Goal: Information Seeking & Learning: Learn about a topic

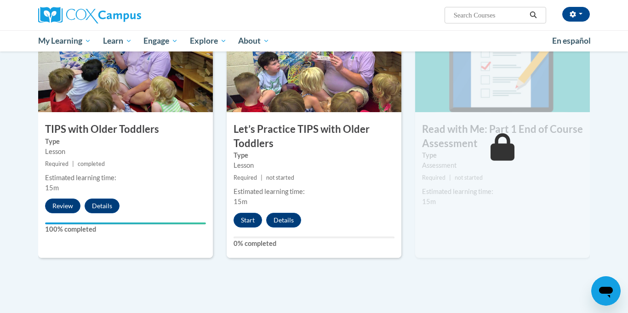
click at [263, 211] on div "11 Let’s Practice TIPS with Older Toddlers Type Lesson Required | not started E…" at bounding box center [314, 139] width 175 height 238
click at [256, 213] on button "Start" at bounding box center [248, 220] width 29 height 15
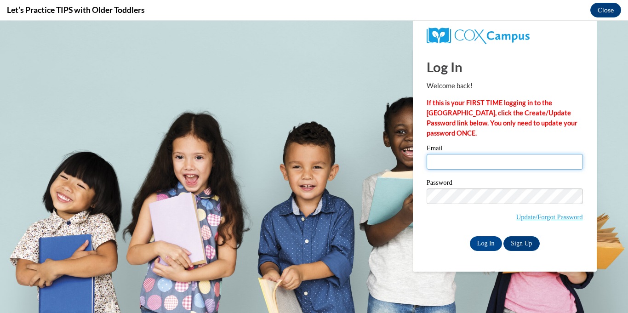
click at [443, 164] on input "Email" at bounding box center [505, 162] width 156 height 16
type input "[EMAIL_ADDRESS][DOMAIN_NAME]"
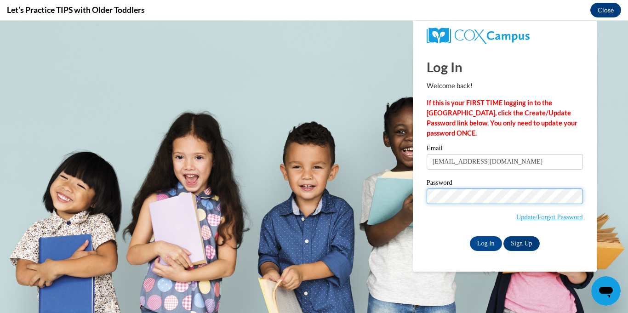
click at [470, 236] on input "Log In" at bounding box center [486, 243] width 32 height 15
